Goal: Task Accomplishment & Management: Manage account settings

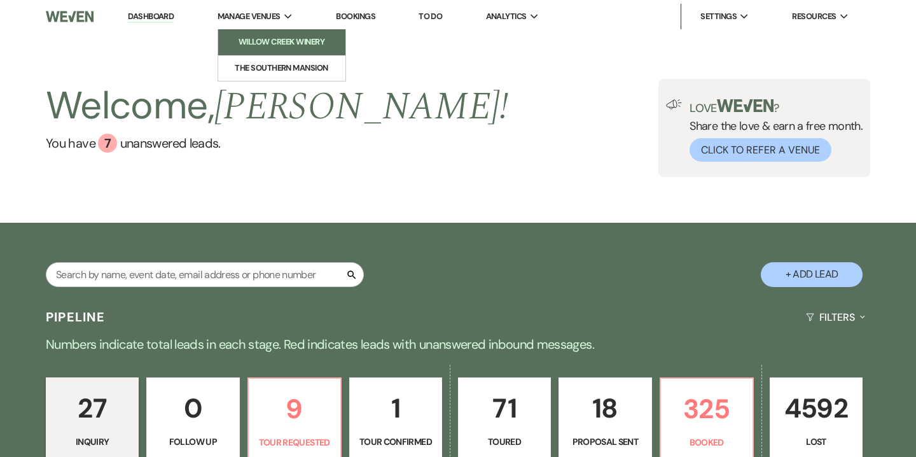
click at [279, 45] on li "Willow Creek Winery" at bounding box center [282, 42] width 114 height 13
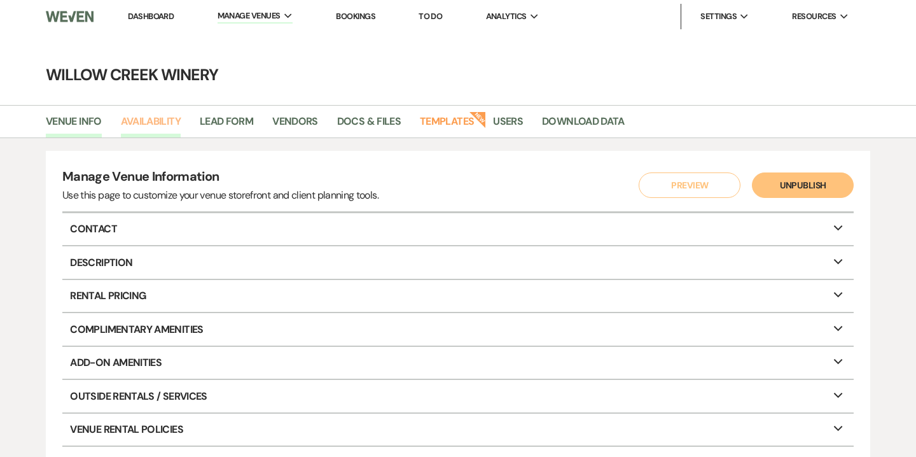
click at [148, 125] on link "Availability" at bounding box center [151, 125] width 60 height 24
select select "2"
select select "2026"
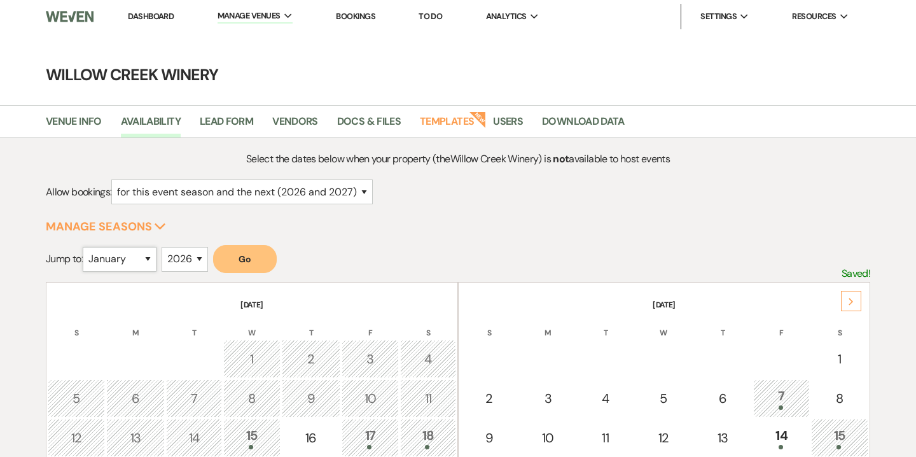
click at [146, 263] on select "January February March April May June July August September October November De…" at bounding box center [120, 259] width 74 height 25
select select "6"
click at [85, 247] on select "January February March April May June July August September October November De…" at bounding box center [120, 259] width 74 height 25
click at [260, 256] on button "Go" at bounding box center [245, 259] width 64 height 28
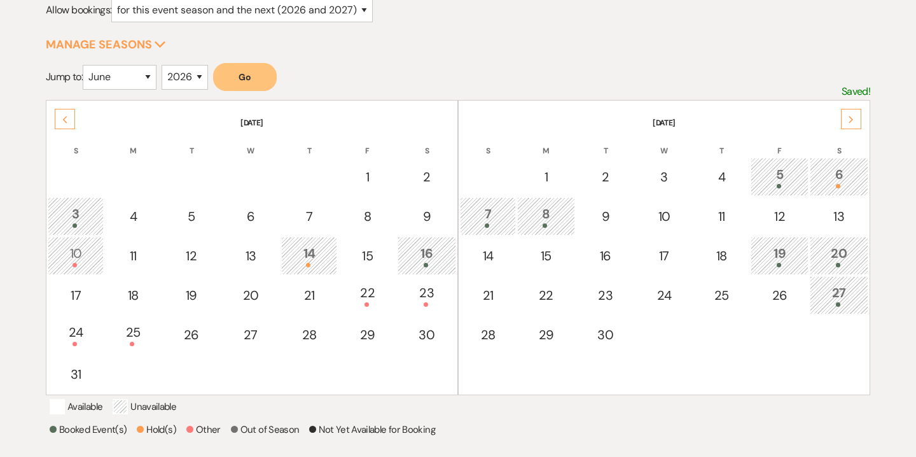
scroll to position [183, 0]
click at [829, 219] on div "13" at bounding box center [839, 215] width 45 height 19
select select "other"
select select "false"
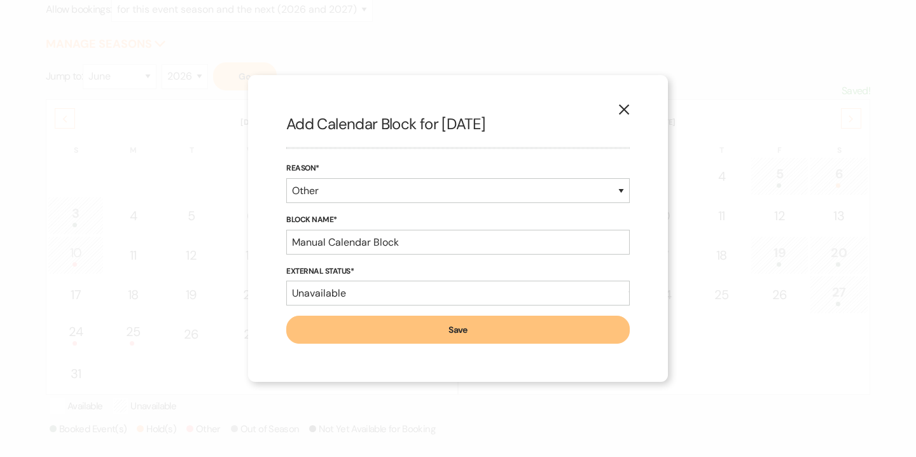
click at [629, 107] on icon "X" at bounding box center [623, 109] width 11 height 11
